Goal: Information Seeking & Learning: Learn about a topic

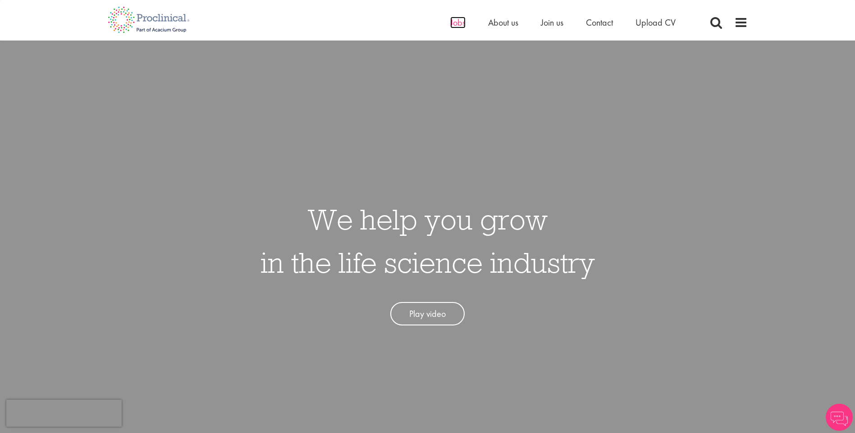
click at [459, 24] on span "Jobs" at bounding box center [457, 23] width 15 height 12
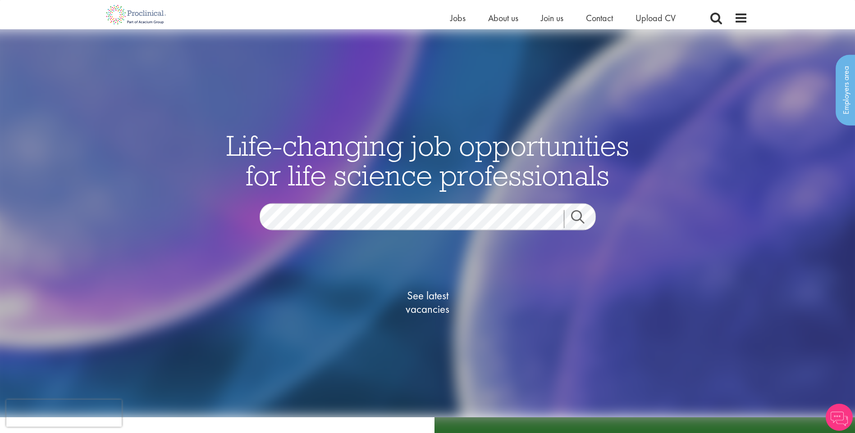
scroll to position [135, 0]
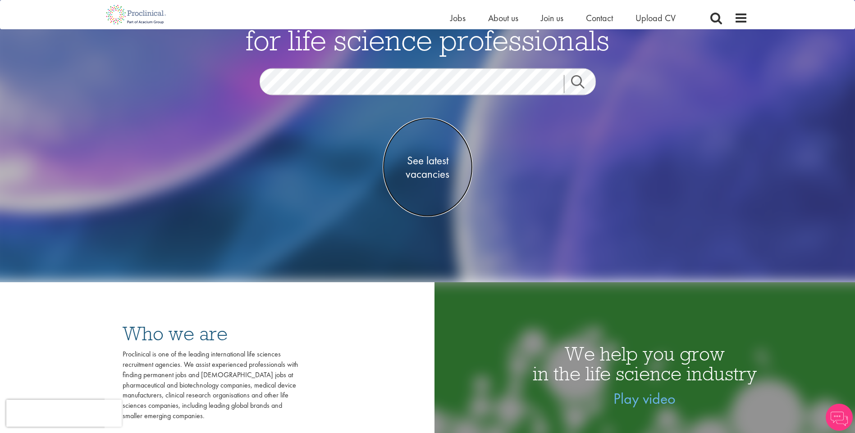
click at [430, 173] on span "See latest vacancies" at bounding box center [427, 167] width 90 height 27
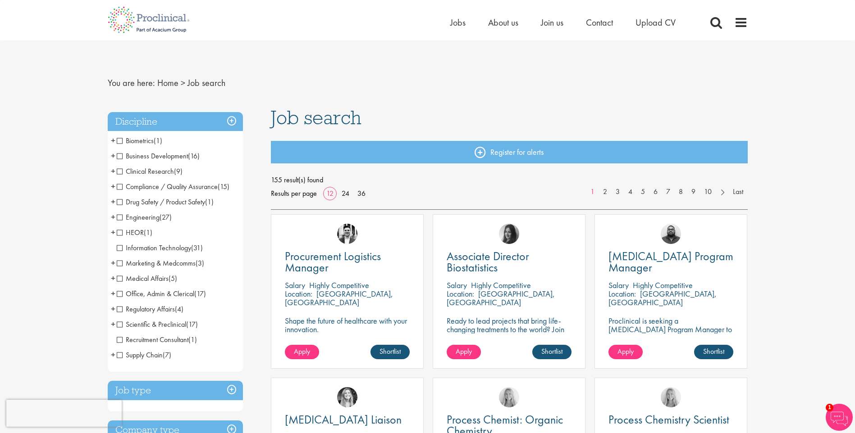
click at [122, 156] on span "Business Development" at bounding box center [152, 155] width 71 height 9
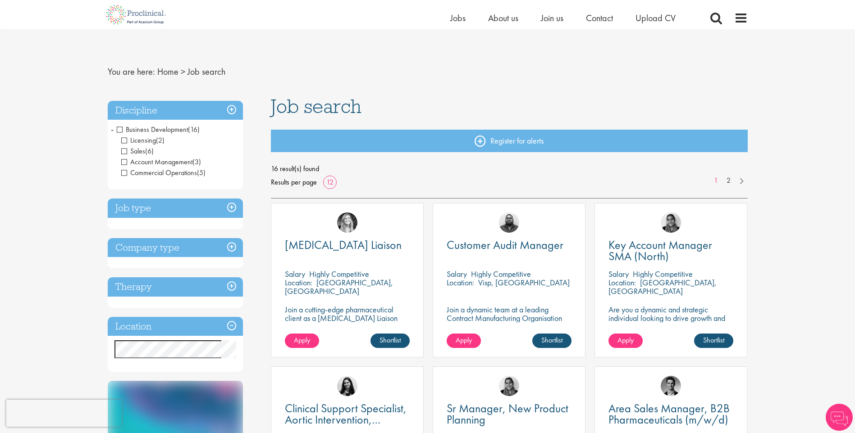
scroll to position [45, 0]
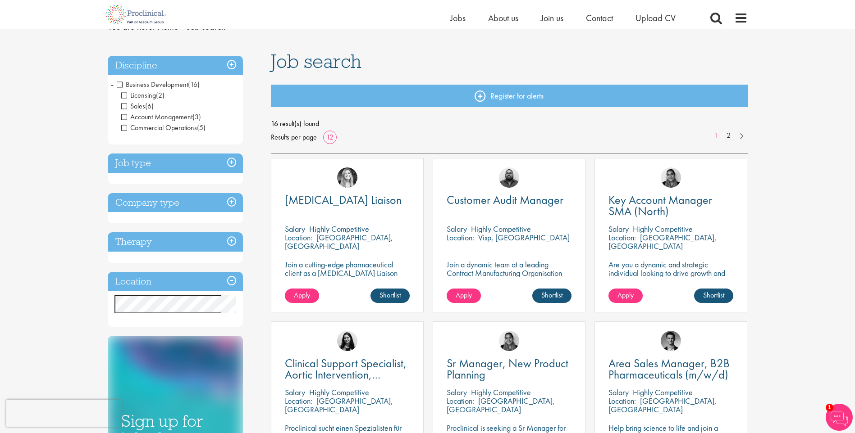
click at [233, 161] on h3 "Job type" at bounding box center [175, 163] width 135 height 19
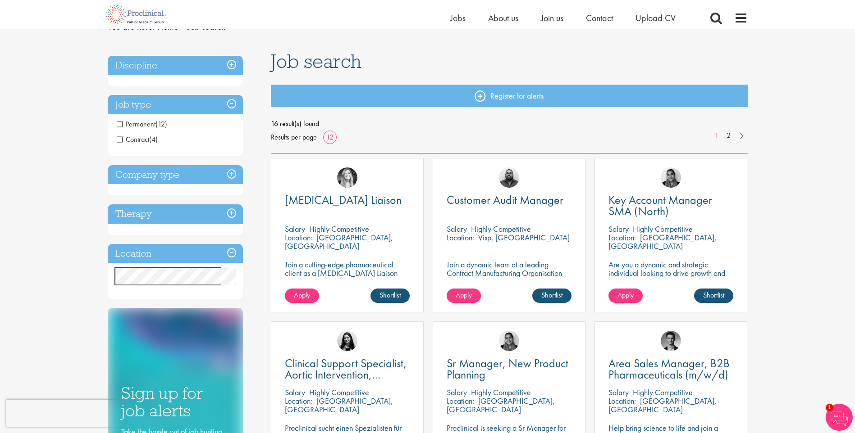
click at [121, 138] on span "Contract" at bounding box center [133, 139] width 32 height 9
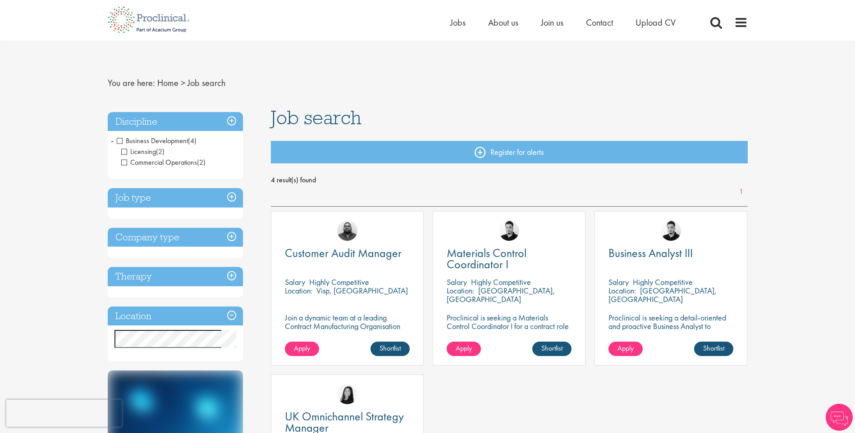
scroll to position [90, 0]
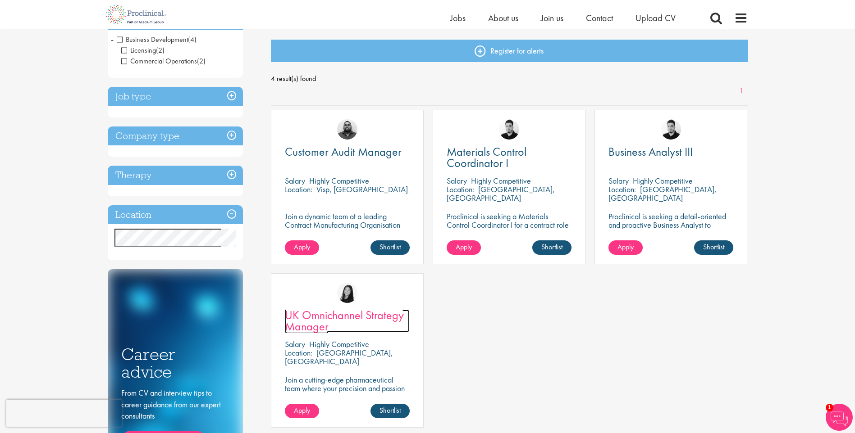
click at [317, 319] on span "UK Omnichannel Strategy Manager" at bounding box center [344, 321] width 119 height 27
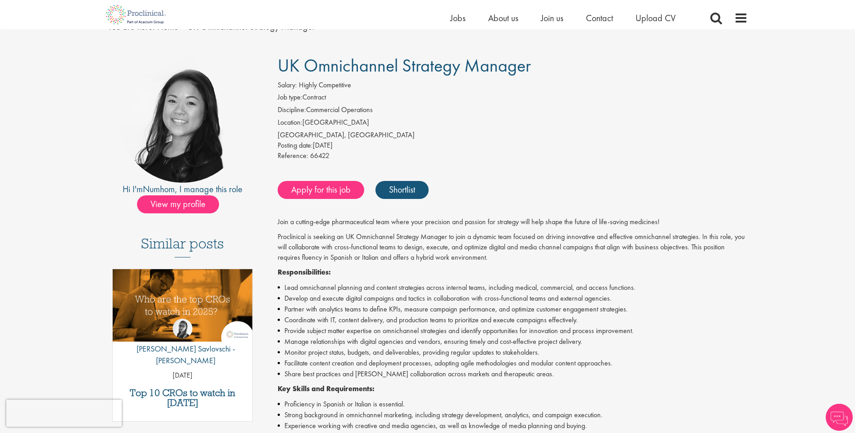
scroll to position [90, 0]
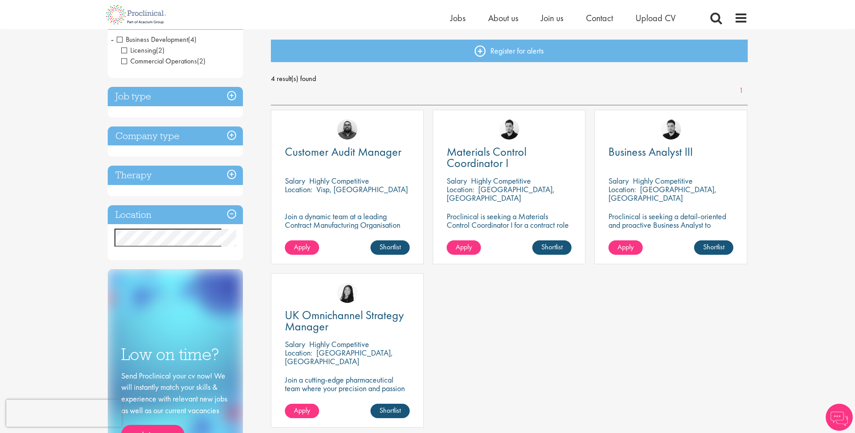
scroll to position [90, 0]
click at [228, 99] on h3 "Job type" at bounding box center [175, 96] width 135 height 19
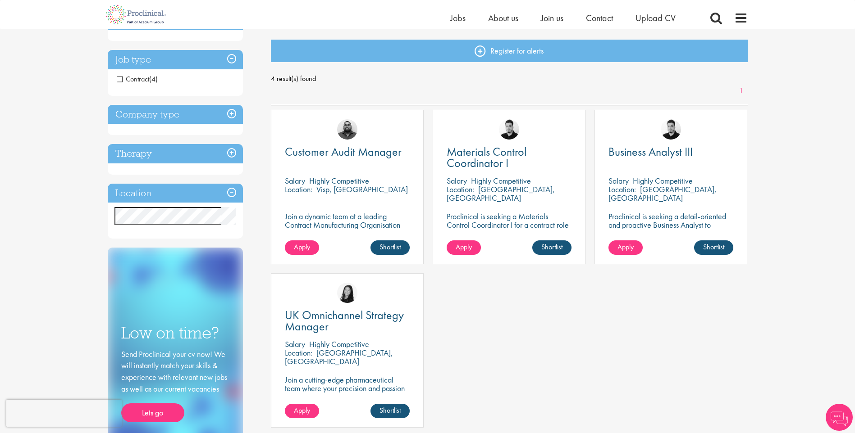
click at [121, 80] on span "Contract" at bounding box center [133, 78] width 32 height 9
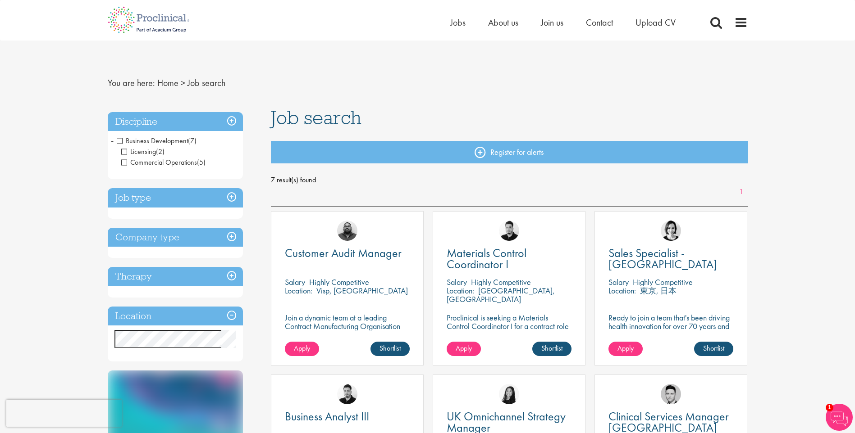
click at [233, 120] on h3 "Discipline" at bounding box center [175, 121] width 135 height 19
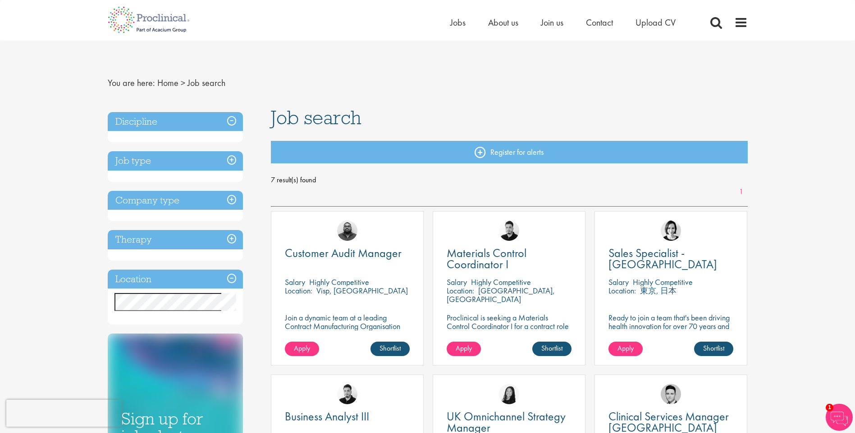
click at [232, 121] on h3 "Discipline" at bounding box center [175, 121] width 135 height 19
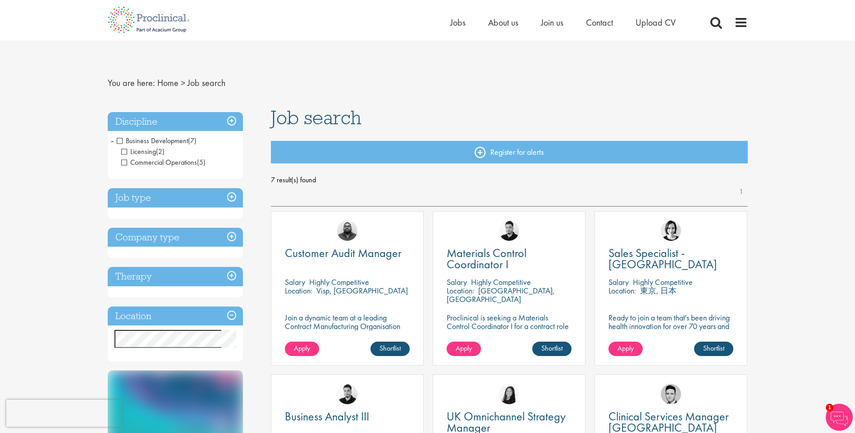
click at [119, 138] on span "Business Development" at bounding box center [152, 140] width 71 height 9
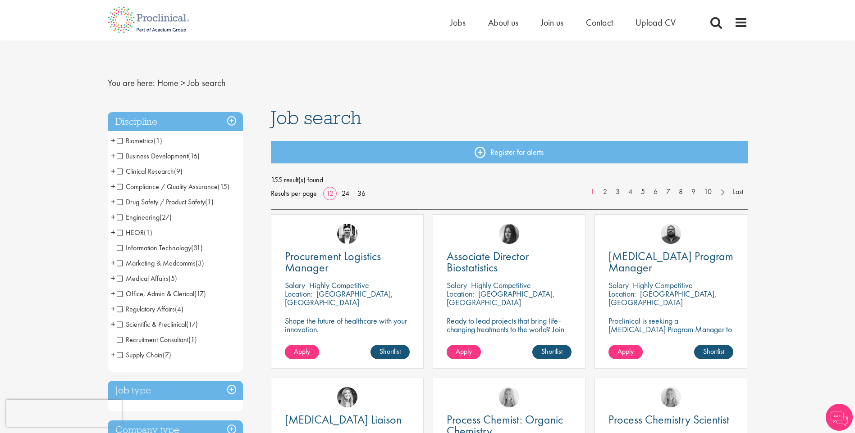
click at [118, 156] on span "Business Development" at bounding box center [152, 155] width 71 height 9
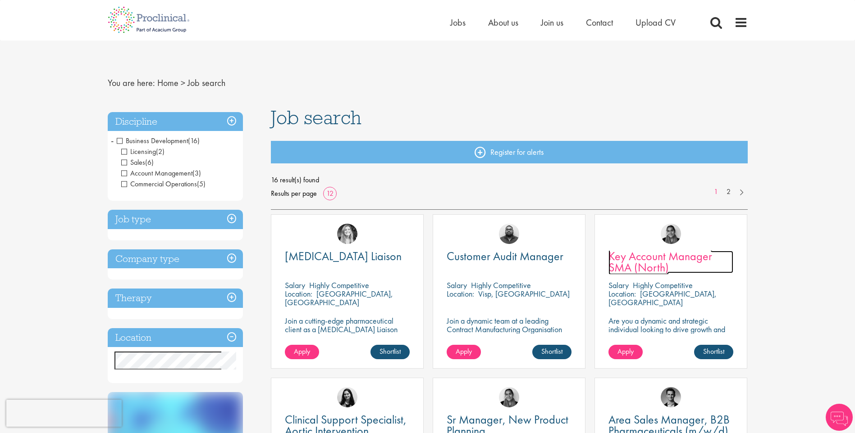
click at [620, 252] on span "Key Account Manager SMA (North)" at bounding box center [660, 262] width 104 height 27
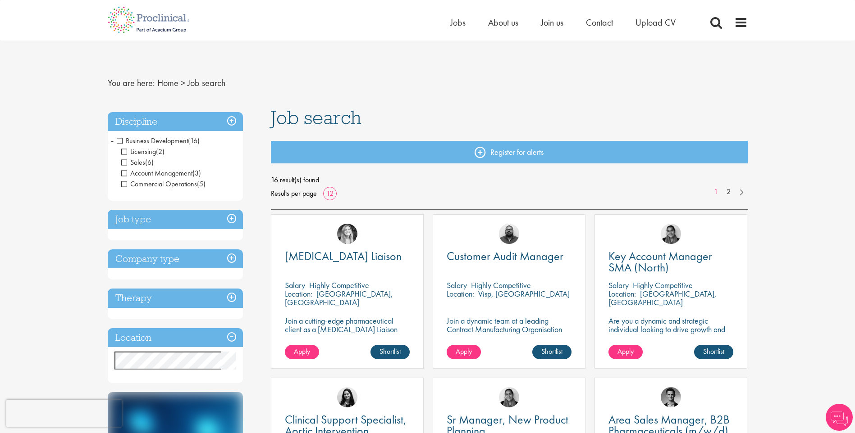
click at [119, 139] on span "Business Development" at bounding box center [152, 140] width 71 height 9
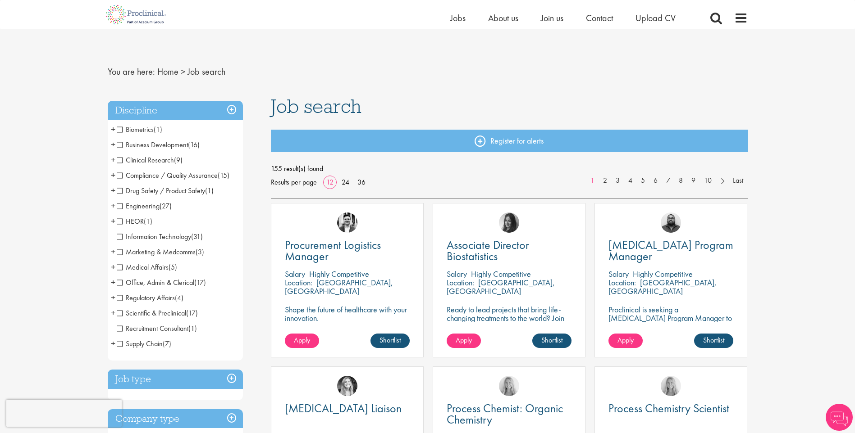
scroll to position [180, 0]
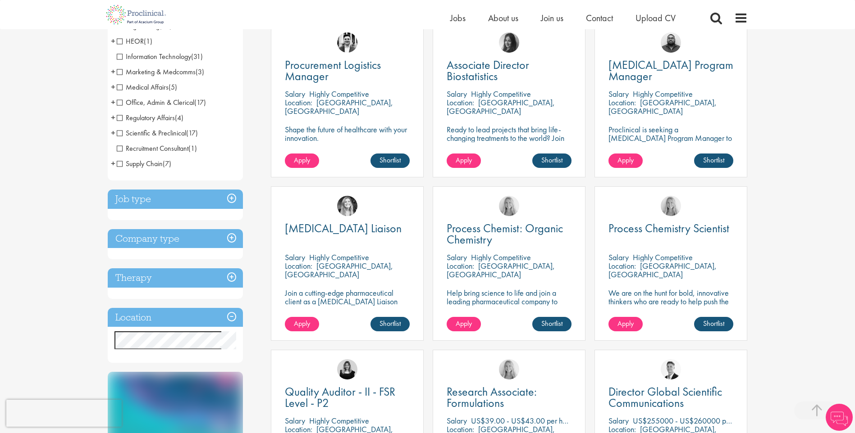
click at [231, 315] on h3 "Location" at bounding box center [175, 317] width 135 height 19
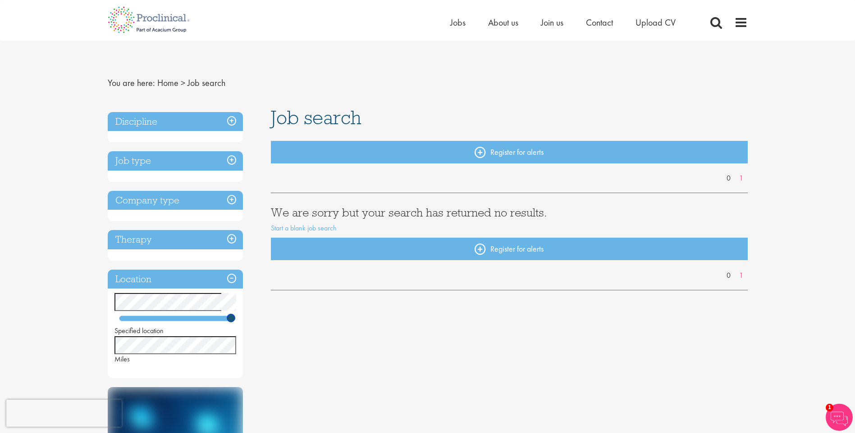
drag, startPoint x: 141, startPoint y: 317, endPoint x: 248, endPoint y: 331, distance: 107.7
click at [248, 331] on div "Discipline Job type Company type Therapy Location Specified location Miles Care…" at bounding box center [183, 365] width 164 height 515
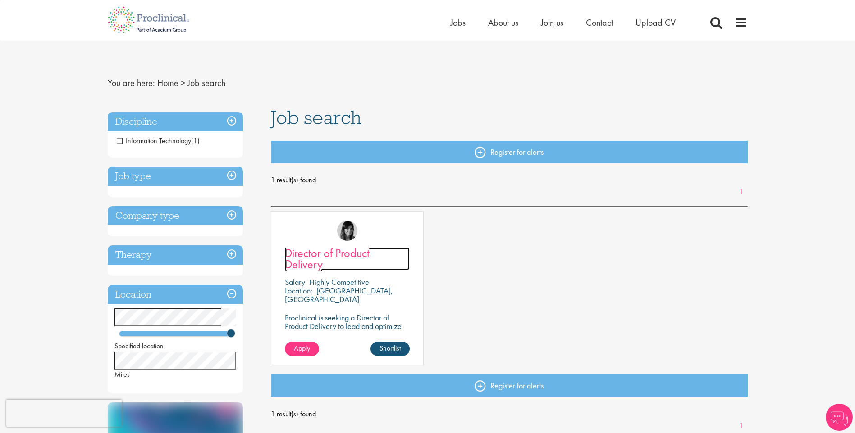
click at [311, 255] on span "Director of Product Delivery" at bounding box center [327, 258] width 85 height 27
